Goal: Task Accomplishment & Management: Use online tool/utility

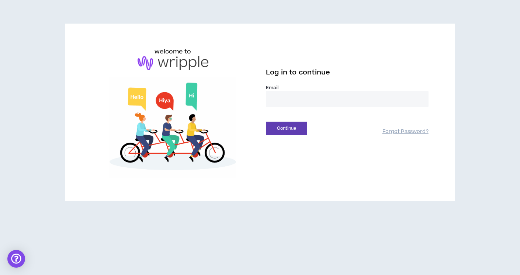
click at [352, 102] on input "email" at bounding box center [347, 99] width 163 height 16
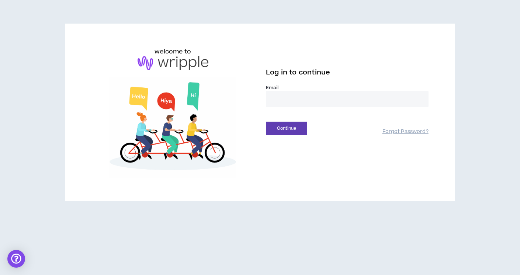
type input "**********"
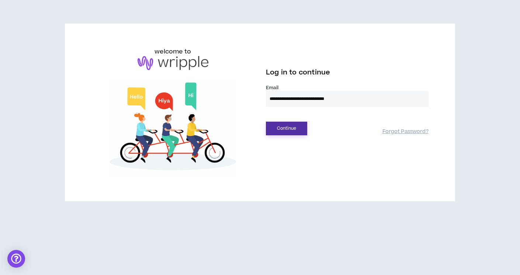
click at [301, 131] on button "Continue" at bounding box center [286, 129] width 41 height 14
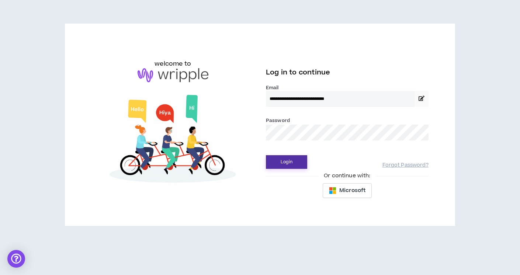
click at [287, 159] on button "Login" at bounding box center [286, 162] width 41 height 14
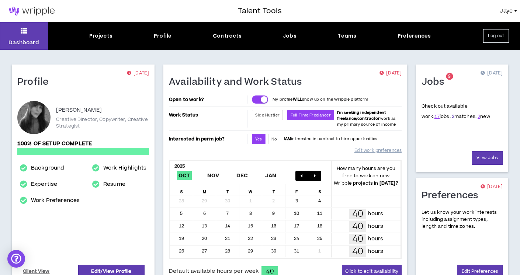
click at [451, 116] on link "2" at bounding box center [452, 116] width 3 height 7
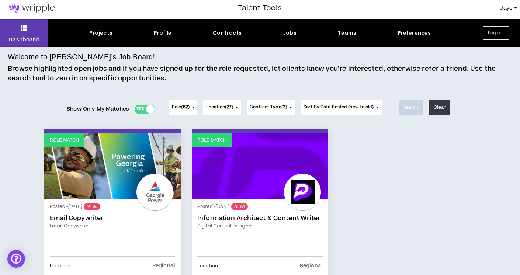
scroll to position [0, 0]
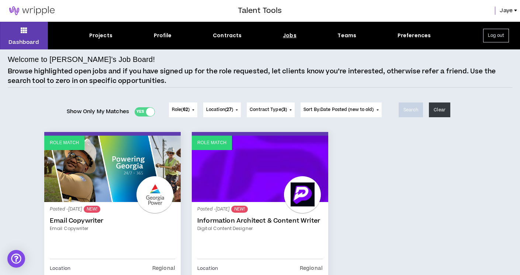
click at [288, 35] on div "Jobs" at bounding box center [290, 36] width 14 height 8
click at [292, 58] on div "Welcome to [PERSON_NAME]’s Job Board! Browse highlighted open jobs and if you h…" at bounding box center [260, 71] width 504 height 34
click at [289, 35] on div "Jobs" at bounding box center [290, 36] width 14 height 8
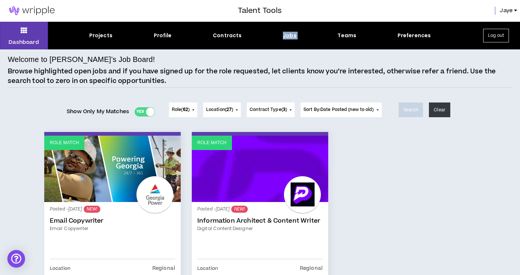
click at [289, 35] on div "Jobs" at bounding box center [290, 36] width 14 height 8
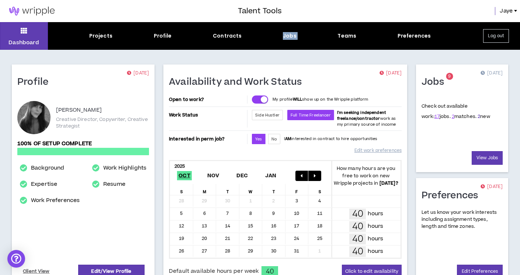
click at [477, 117] on link "2" at bounding box center [478, 116] width 3 height 7
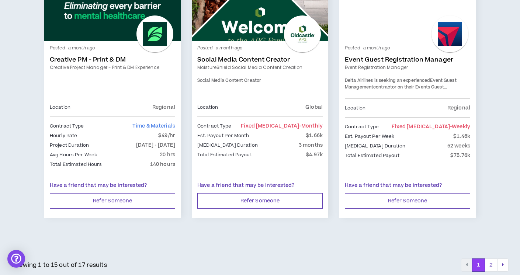
scroll to position [1270, 0]
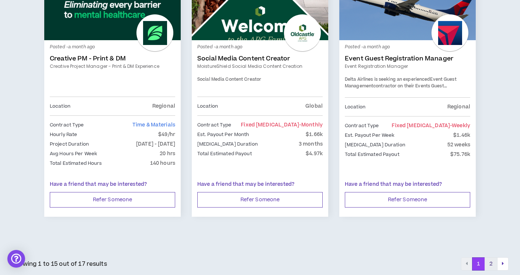
click at [491, 264] on button "2" at bounding box center [490, 263] width 13 height 13
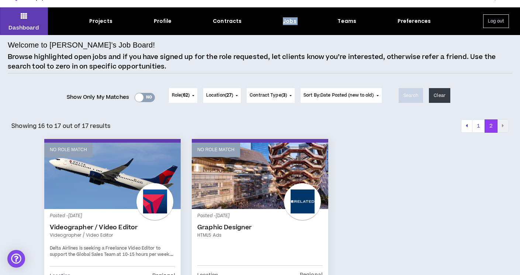
scroll to position [17, 0]
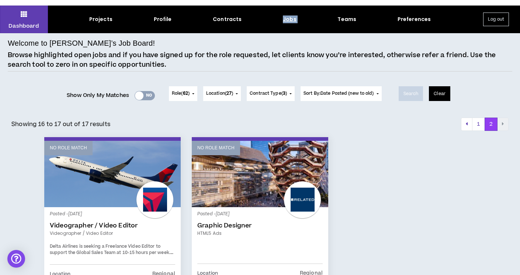
click at [439, 93] on button "Clear" at bounding box center [439, 93] width 21 height 15
click at [442, 93] on button "Clear" at bounding box center [439, 93] width 21 height 15
click at [177, 95] on span "Role ( 62 )" at bounding box center [181, 93] width 18 height 7
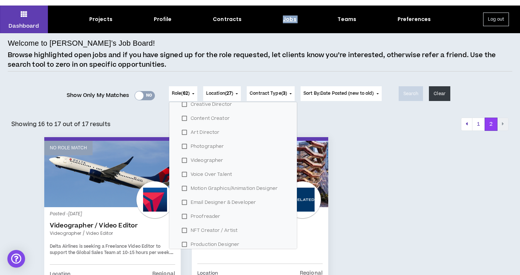
scroll to position [250, 0]
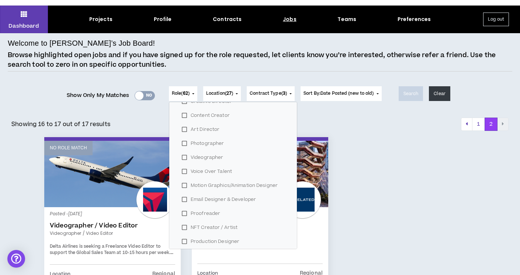
click at [388, 147] on div "No Role Match Posted - [DATE] Videographer / Video Editor Videographer / Video …" at bounding box center [260, 265] width 442 height 257
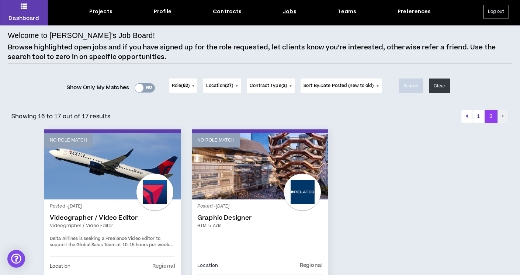
scroll to position [25, 0]
